Goal: Information Seeking & Learning: Check status

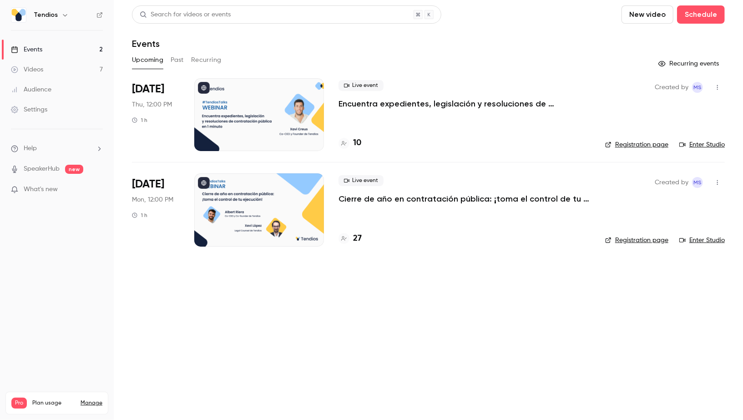
click at [66, 57] on link "Events 2" at bounding box center [57, 50] width 114 height 20
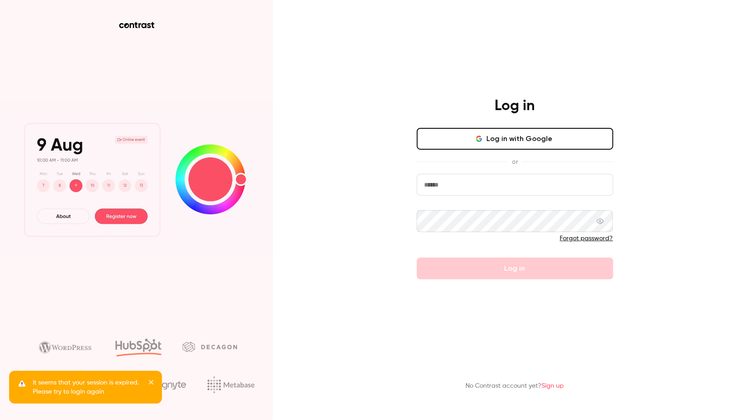
click at [435, 178] on input "email" at bounding box center [515, 185] width 196 height 22
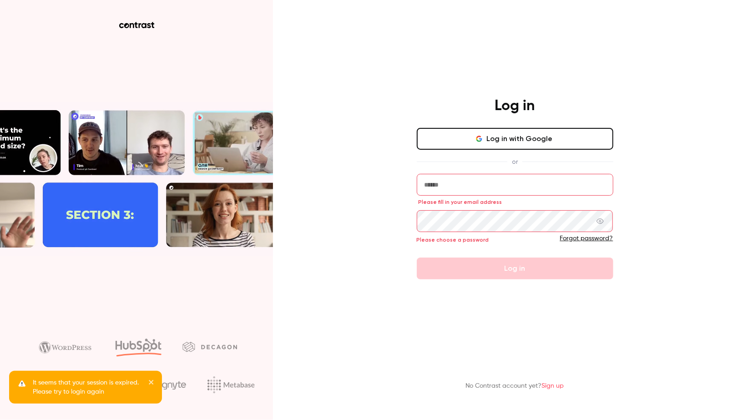
click at [478, 184] on input "email" at bounding box center [515, 185] width 196 height 22
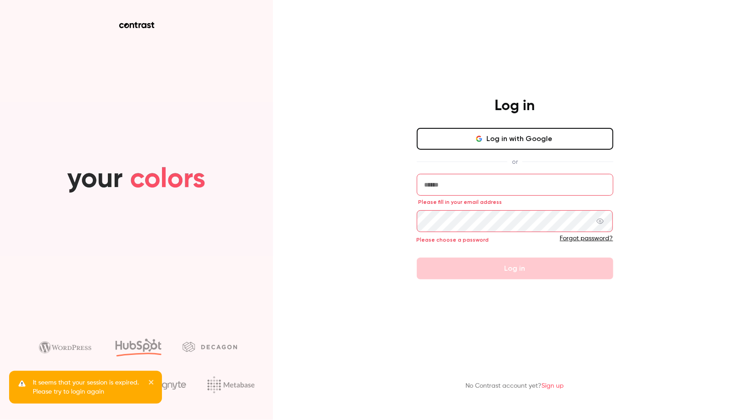
type input "**********"
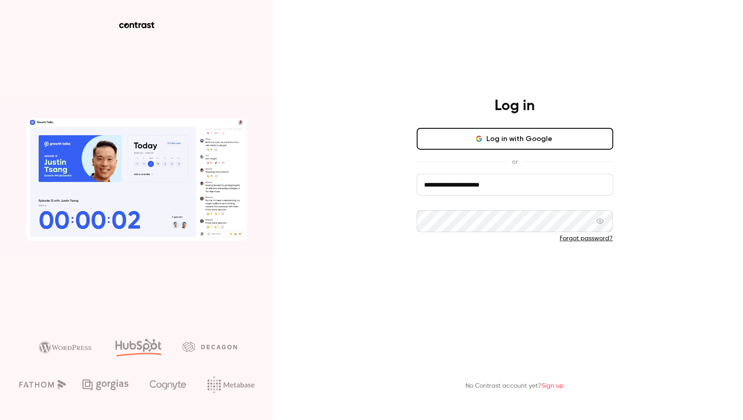
click at [508, 278] on button "Log in" at bounding box center [515, 268] width 196 height 22
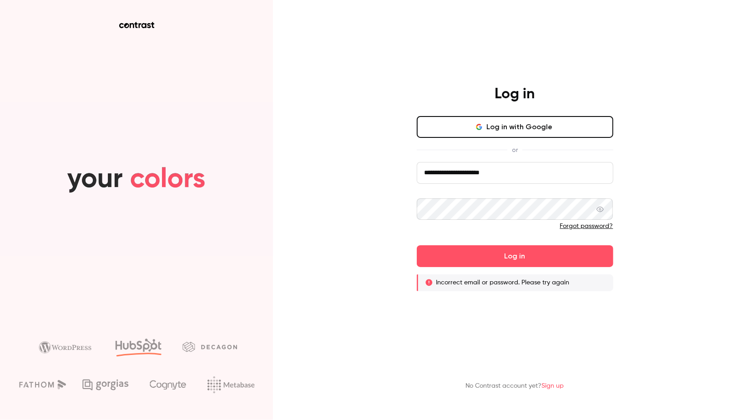
click at [601, 211] on icon at bounding box center [599, 209] width 7 height 7
click at [539, 129] on button "Log in with Google" at bounding box center [515, 127] width 196 height 22
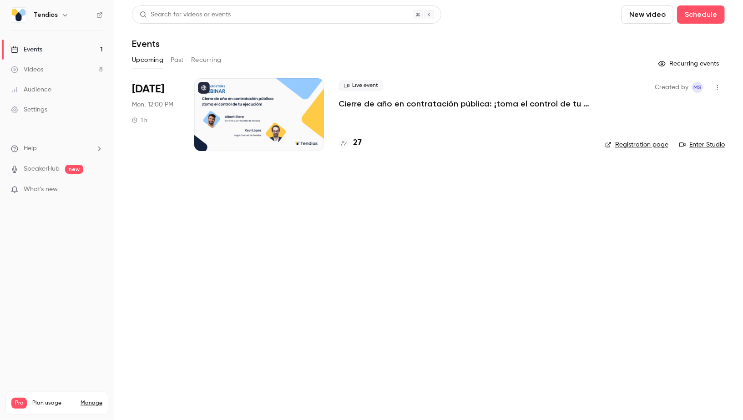
click at [75, 71] on link "Videos 8" at bounding box center [57, 70] width 114 height 20
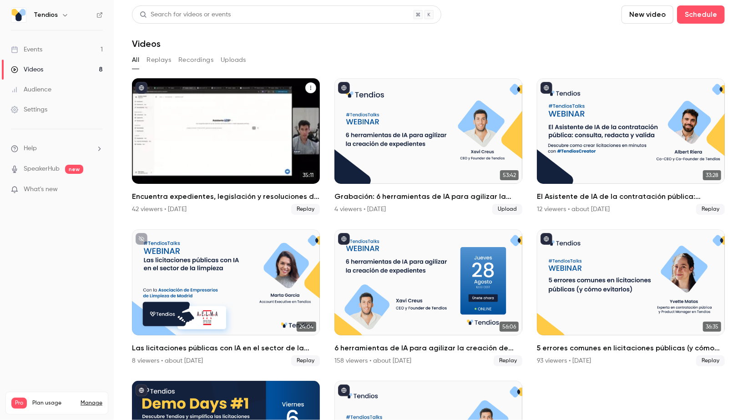
click at [162, 200] on h2 "Encuentra expedientes, legislación y resoluciones de contratación pública en 1 …" at bounding box center [226, 196] width 188 height 11
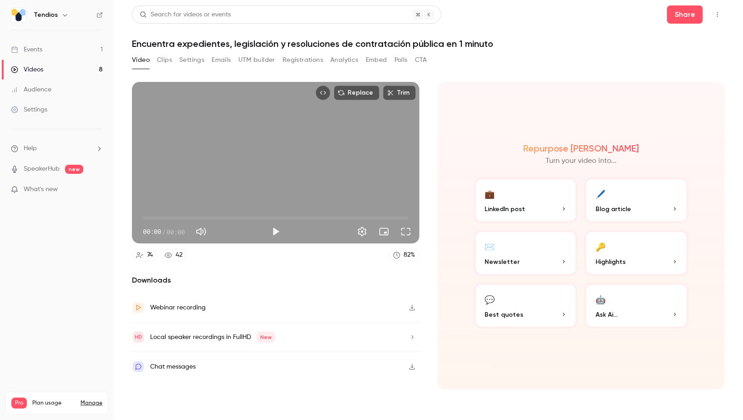
click at [308, 60] on button "Registrations" at bounding box center [302, 60] width 40 height 15
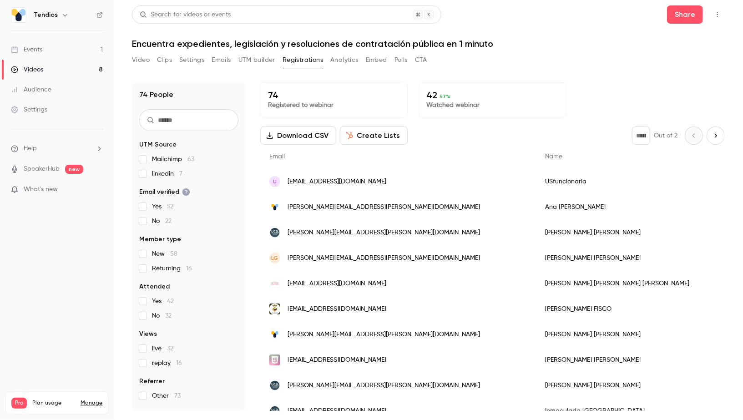
click at [82, 73] on link "Videos 8" at bounding box center [57, 70] width 114 height 20
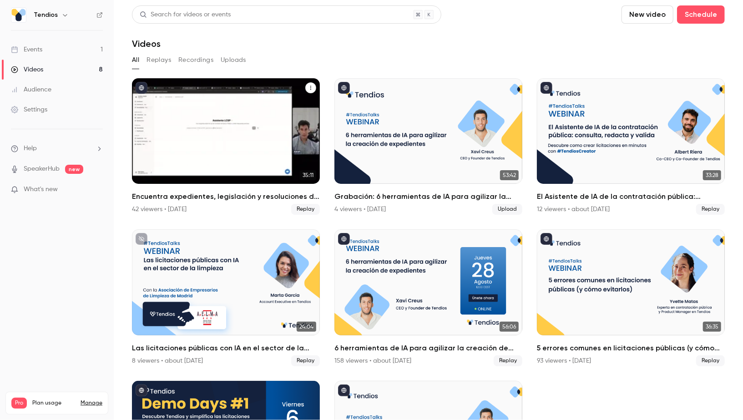
click at [171, 201] on h2 "Encuentra expedientes, legislación y resoluciones de contratación pública en 1 …" at bounding box center [226, 196] width 188 height 11
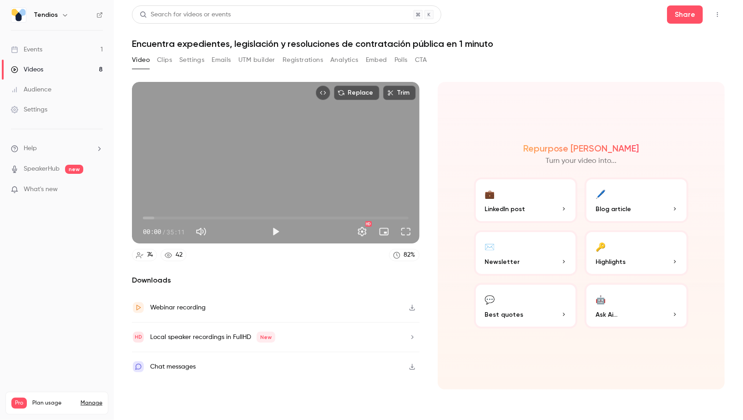
click at [210, 61] on div "Video Clips Settings Emails UTM builder Registrations Analytics Embed Polls CTA" at bounding box center [279, 60] width 295 height 15
click at [197, 61] on button "Settings" at bounding box center [191, 60] width 25 height 15
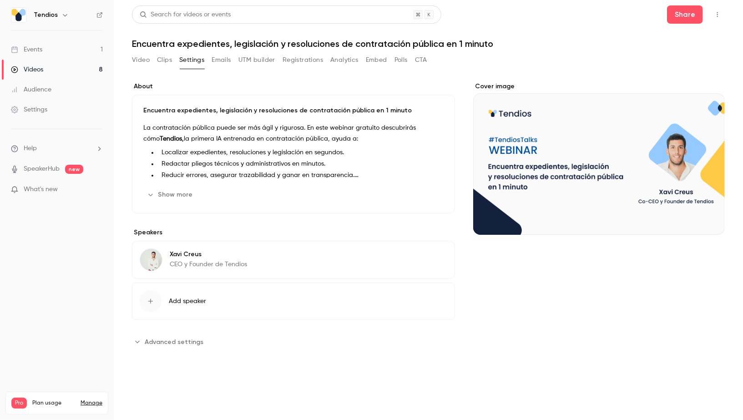
click at [182, 200] on button "Show more" at bounding box center [170, 194] width 55 height 15
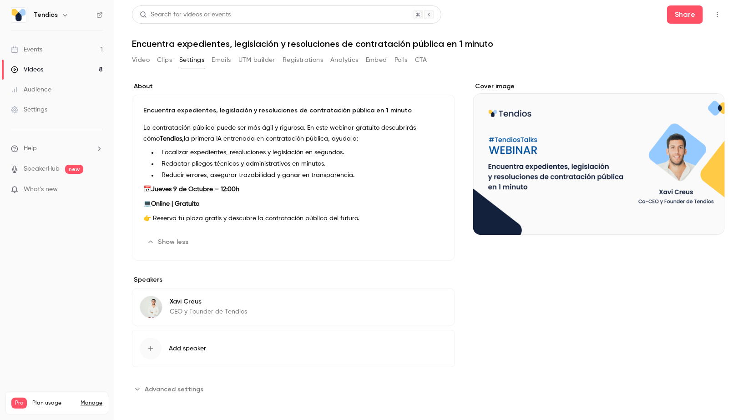
click at [101, 70] on link "Videos 8" at bounding box center [57, 70] width 114 height 20
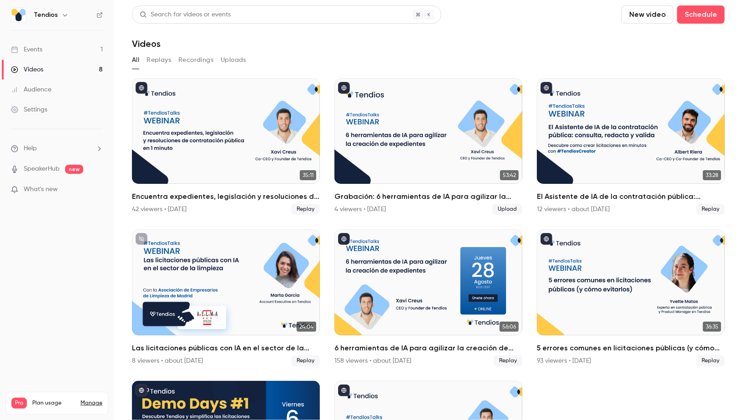
click at [97, 53] on link "Events 1" at bounding box center [57, 50] width 114 height 20
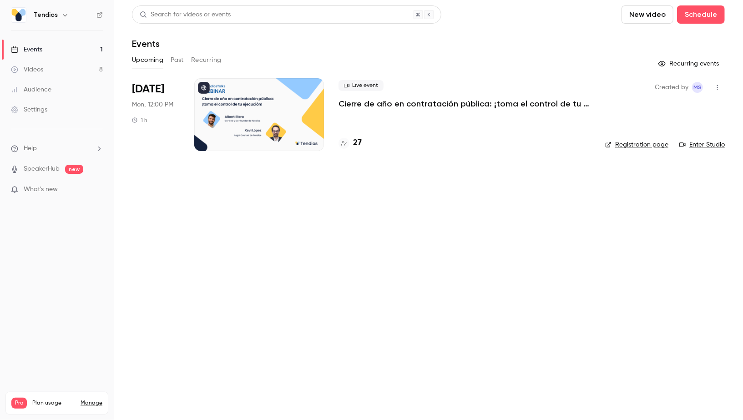
click at [73, 61] on link "Videos 8" at bounding box center [57, 70] width 114 height 20
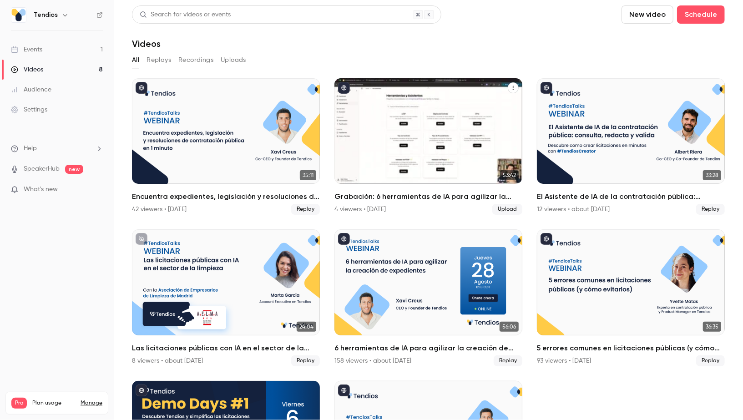
click at [401, 204] on div "4 viewers • [DATE] Upload" at bounding box center [428, 209] width 188 height 11
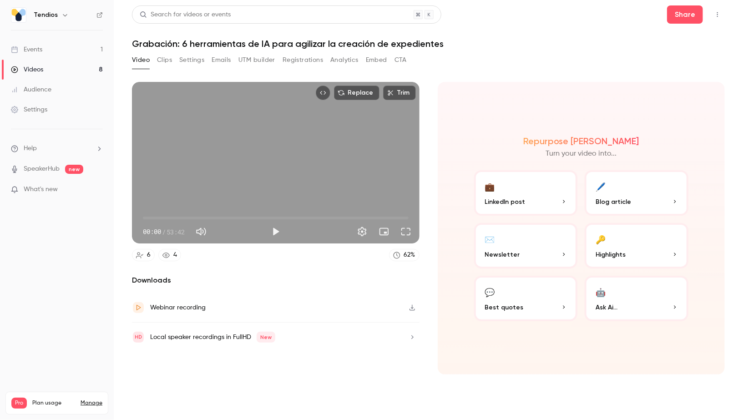
click at [299, 64] on button "Registrations" at bounding box center [302, 60] width 40 height 15
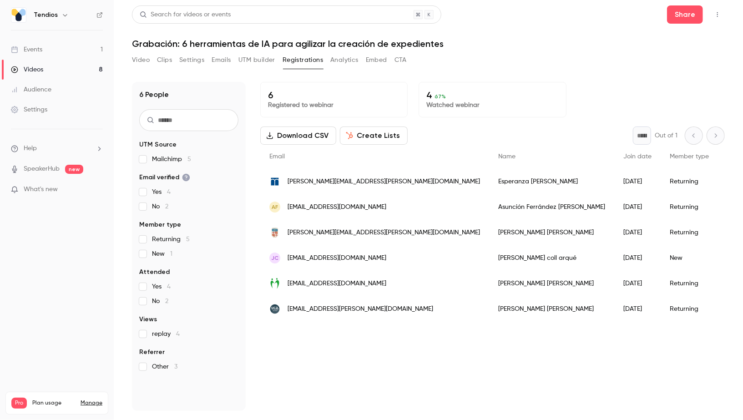
click at [43, 61] on link "Videos 8" at bounding box center [57, 70] width 114 height 20
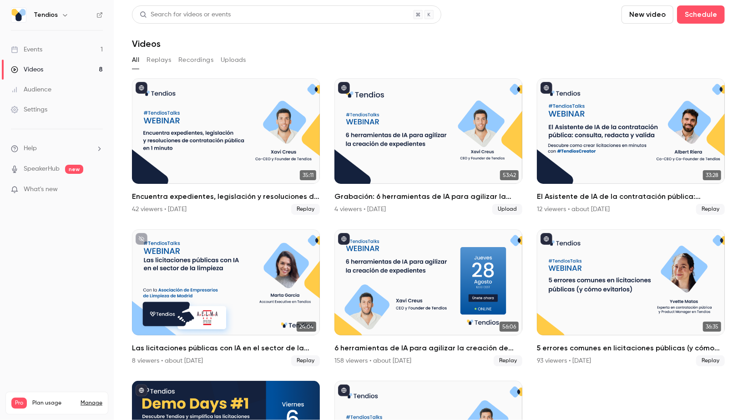
click at [57, 63] on link "Videos 8" at bounding box center [57, 70] width 114 height 20
click at [50, 51] on link "Events 1" at bounding box center [57, 50] width 114 height 20
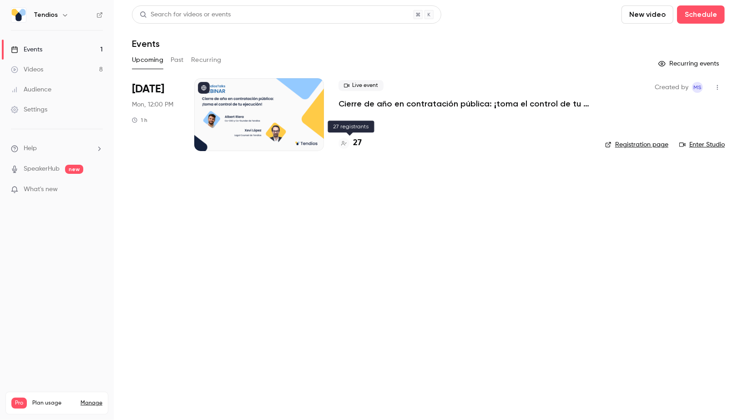
click at [353, 144] on h4 "27" at bounding box center [357, 143] width 9 height 12
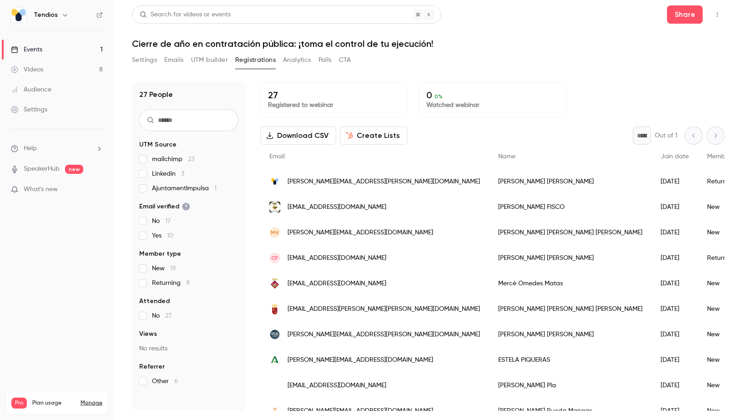
click at [66, 45] on link "Events 1" at bounding box center [57, 50] width 114 height 20
